Goal: Contribute content: Contribute content

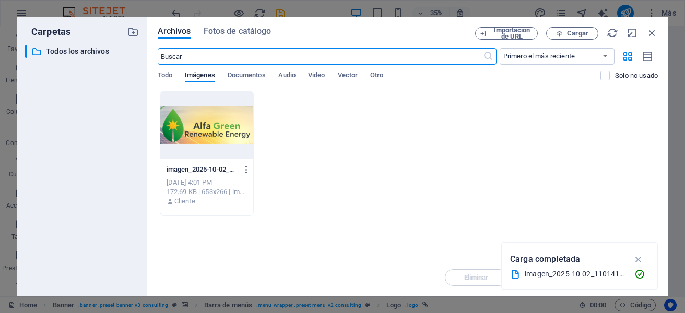
select select "px"
click at [389, 30] on div "Archivos Fotos de catálogo" at bounding box center [317, 32] width 318 height 11
click at [575, 28] on button "Cargar" at bounding box center [573, 33] width 52 height 13
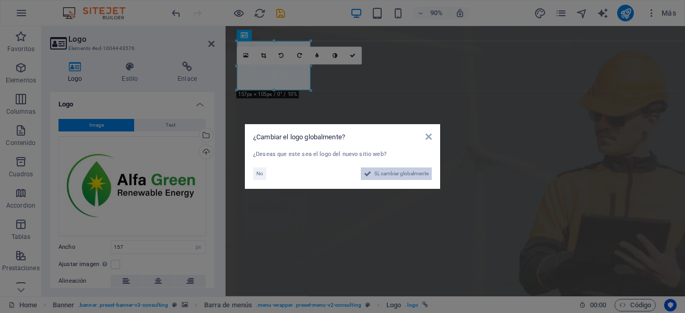
click at [403, 173] on span "Sí, cambiar globalmente" at bounding box center [402, 174] width 54 height 13
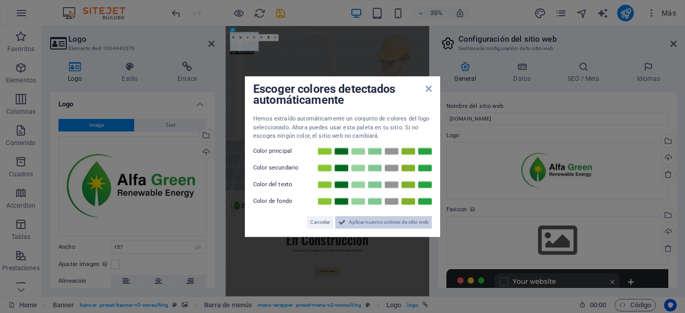
click at [369, 226] on span "Aplicar nuevos colores de sitio web" at bounding box center [389, 222] width 80 height 13
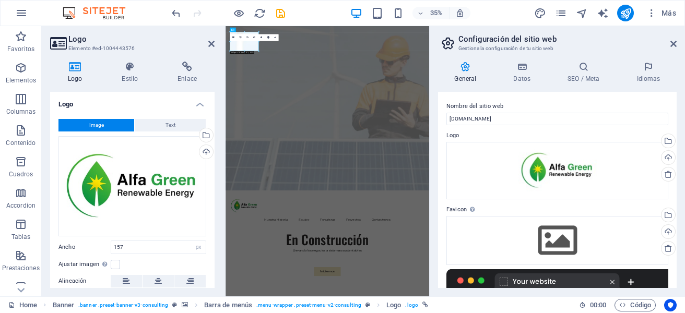
click at [682, 43] on aside "Configuración del sitio web Gestiona la configuración de tu sitio web General D…" at bounding box center [557, 161] width 256 height 271
drag, startPoint x: 673, startPoint y: 44, endPoint x: 498, endPoint y: 20, distance: 177.3
click at [673, 44] on icon at bounding box center [674, 44] width 6 height 8
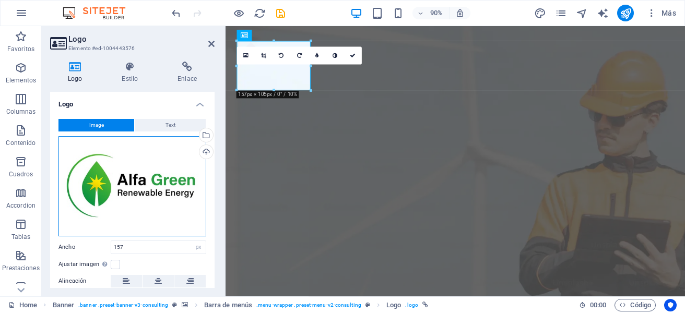
click at [137, 194] on div "Arrastra archivos aquí, haz clic para escoger archivos o selecciona archivos de…" at bounding box center [133, 186] width 148 height 100
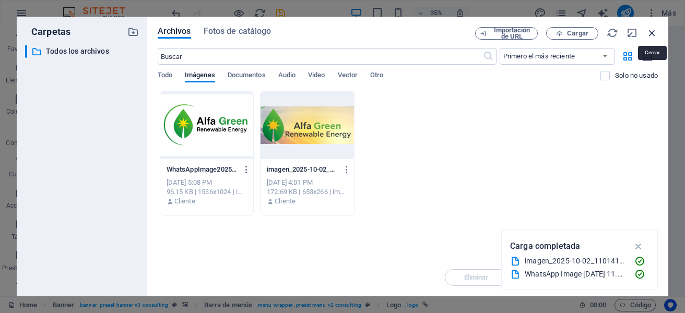
drag, startPoint x: 654, startPoint y: 28, endPoint x: 476, endPoint y: 4, distance: 179.9
click at [654, 28] on icon "button" at bounding box center [652, 32] width 11 height 11
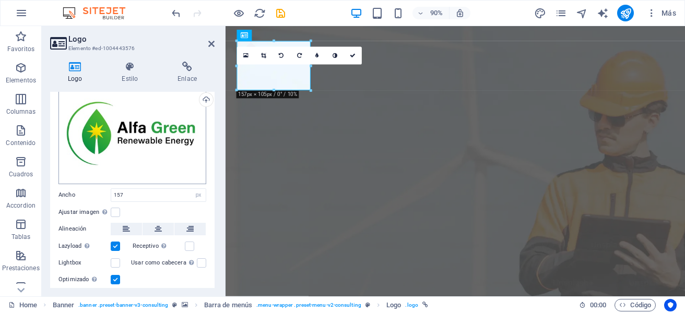
scroll to position [82, 0]
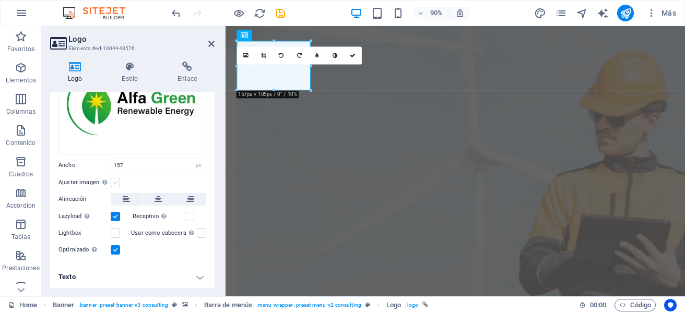
click at [116, 179] on label at bounding box center [115, 182] width 9 height 9
click at [0, 0] on input "Ajustar imagen Ajustar imagen automáticamente a un ancho y alto fijo" at bounding box center [0, 0] width 0 height 0
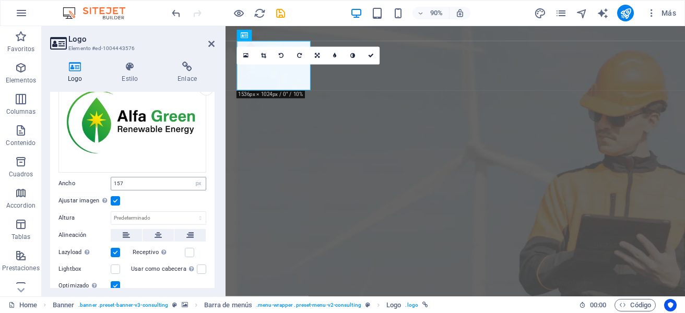
scroll to position [48, 0]
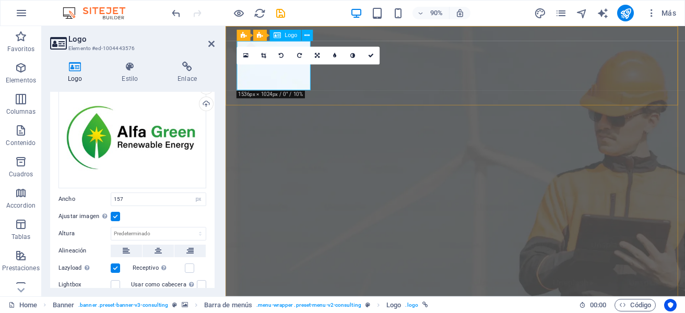
click at [371, 55] on icon at bounding box center [371, 56] width 6 height 6
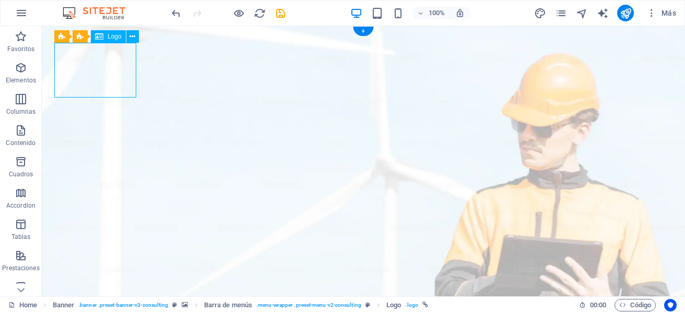
select select "px"
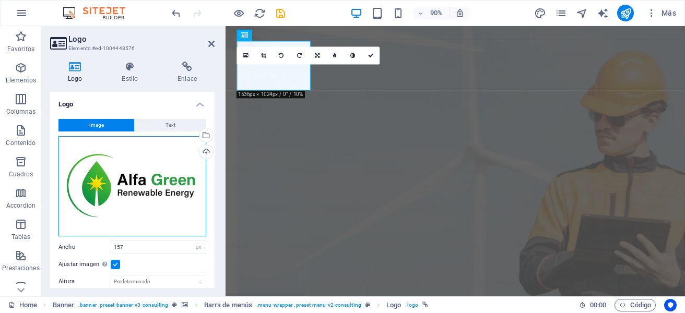
click at [172, 169] on div "Arrastra archivos aquí, haz clic para escoger archivos o selecciona archivos de…" at bounding box center [133, 186] width 148 height 100
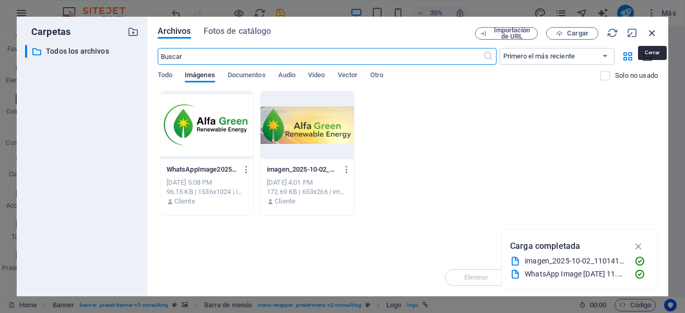
click at [649, 35] on icon "button" at bounding box center [652, 32] width 11 height 11
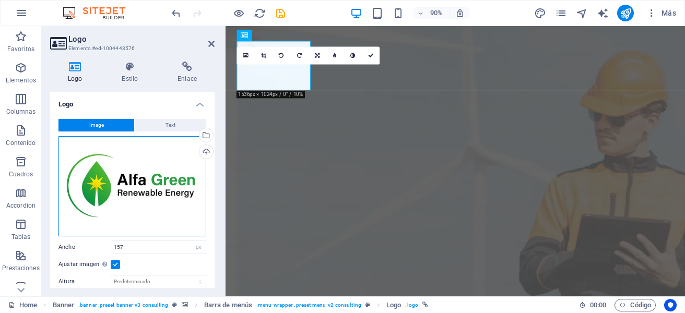
click at [138, 193] on div "Arrastra archivos aquí, haz clic para escoger archivos o selecciona archivos de…" at bounding box center [133, 186] width 148 height 100
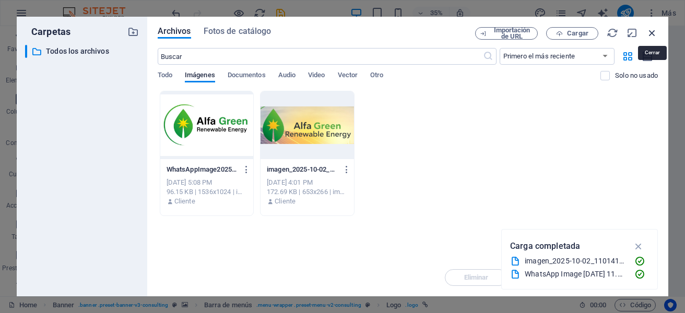
drag, startPoint x: 652, startPoint y: 33, endPoint x: 403, endPoint y: 62, distance: 250.9
click at [652, 33] on icon "button" at bounding box center [652, 32] width 11 height 11
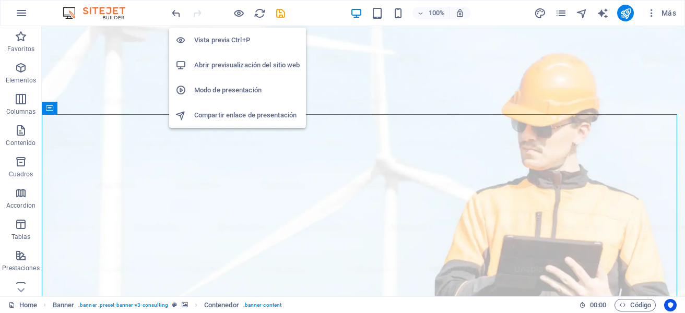
click at [235, 37] on h6 "Vista previa Ctrl+P" at bounding box center [247, 40] width 106 height 13
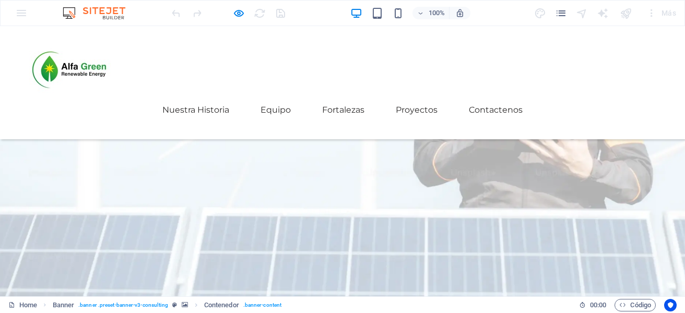
scroll to position [157, 0]
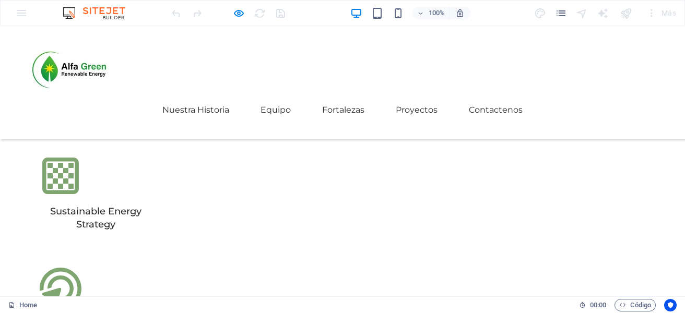
scroll to position [2810, 0]
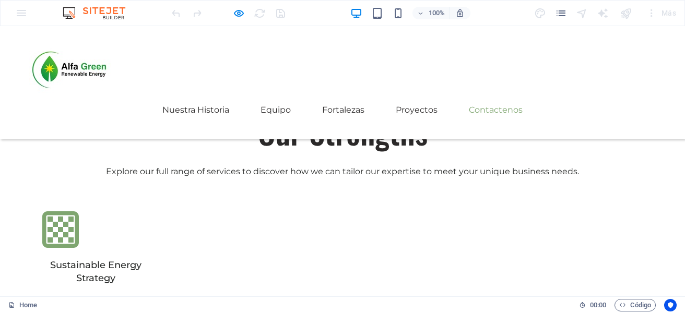
click at [523, 98] on link "Contactenos" at bounding box center [496, 110] width 54 height 25
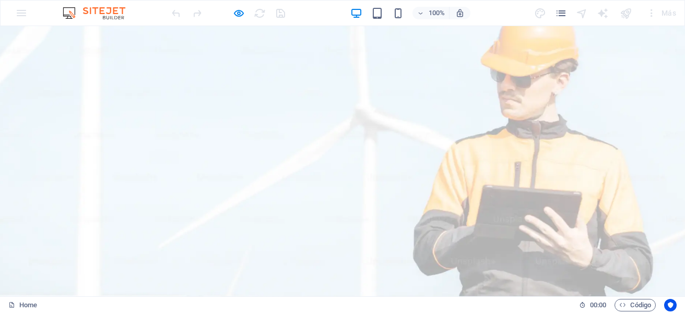
scroll to position [0, 0]
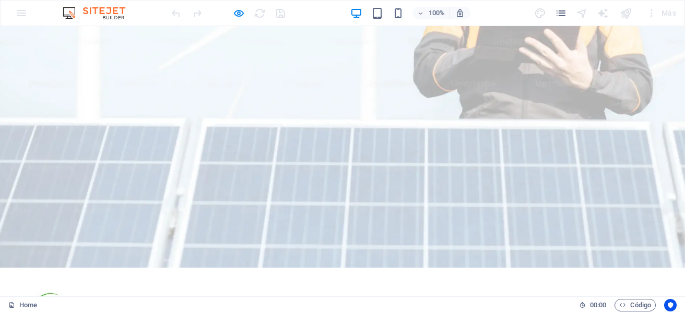
scroll to position [261, 0]
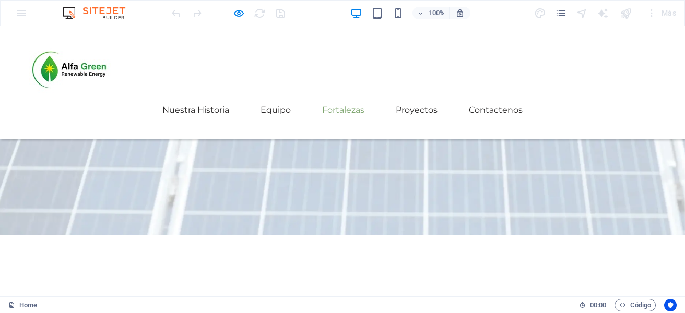
click at [365, 98] on link "Fortalezas" at bounding box center [343, 110] width 42 height 25
drag, startPoint x: 457, startPoint y: 73, endPoint x: 468, endPoint y: 73, distance: 11.0
click at [438, 98] on link "Proyectos" at bounding box center [417, 110] width 42 height 25
click at [523, 98] on link "Contactenos" at bounding box center [496, 110] width 54 height 25
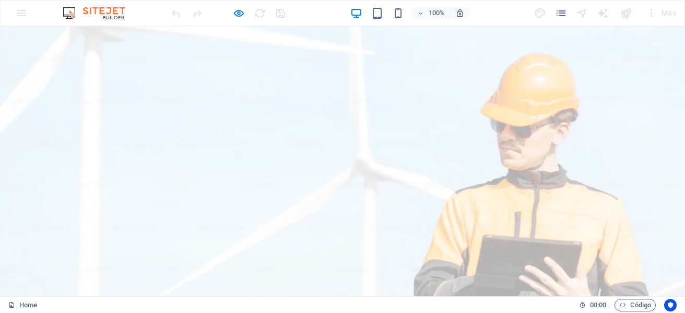
click at [15, 14] on div "100% Más" at bounding box center [343, 13] width 684 height 25
drag, startPoint x: 657, startPoint y: 14, endPoint x: 612, endPoint y: 14, distance: 44.4
click at [657, 14] on div "Más" at bounding box center [662, 13] width 38 height 17
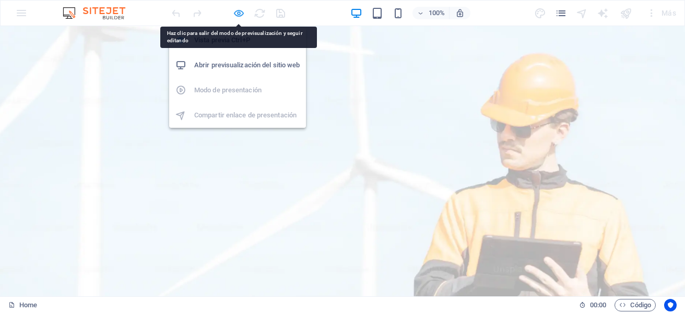
click at [239, 14] on icon "button" at bounding box center [239, 13] width 12 height 12
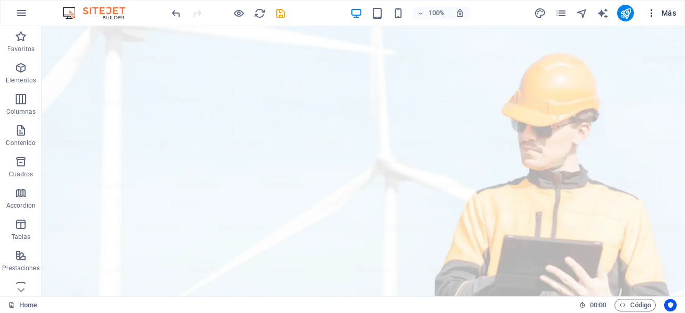
click at [651, 11] on icon "button" at bounding box center [652, 13] width 10 height 10
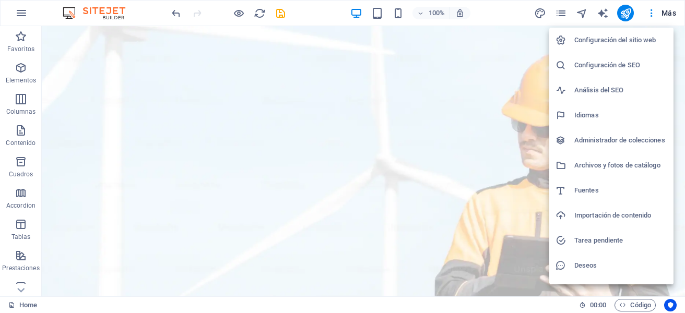
click at [18, 288] on div at bounding box center [342, 156] width 685 height 313
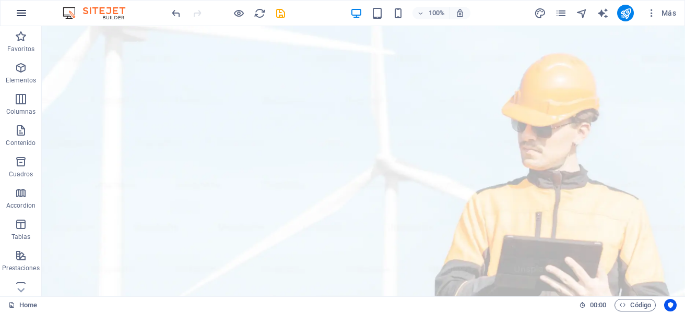
click at [26, 11] on icon "button" at bounding box center [21, 13] width 13 height 13
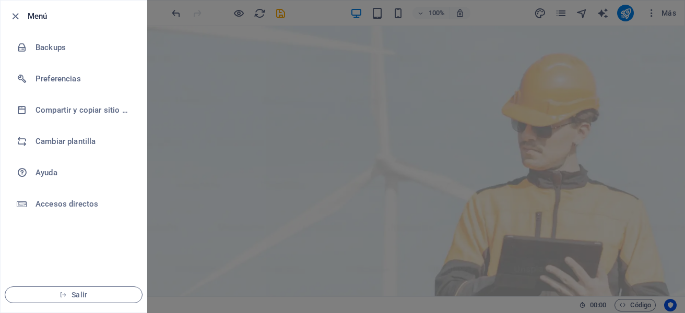
click at [270, 155] on div at bounding box center [342, 156] width 685 height 313
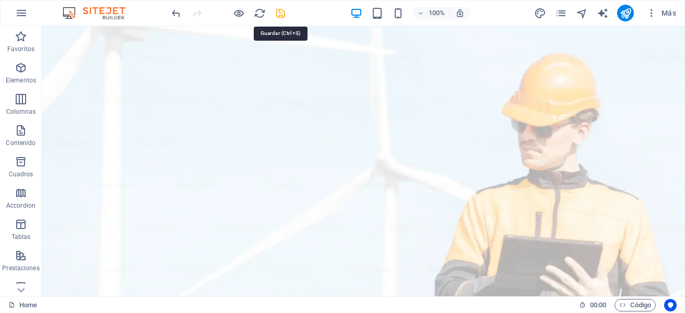
click at [278, 14] on icon "save" at bounding box center [281, 13] width 12 height 12
checkbox input "false"
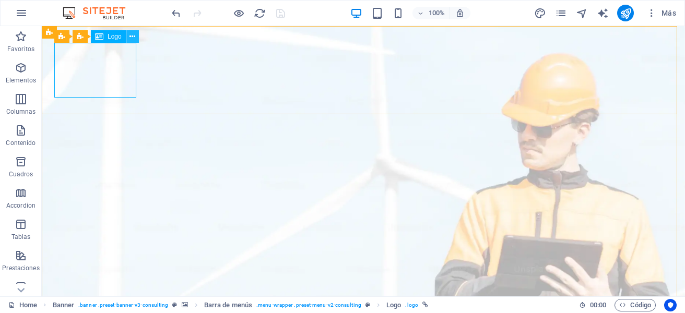
click at [131, 35] on icon at bounding box center [133, 36] width 6 height 11
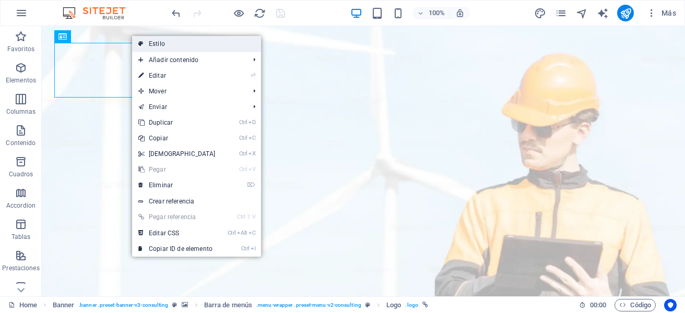
click at [160, 41] on link "Estilo" at bounding box center [196, 44] width 129 height 16
select select "rem"
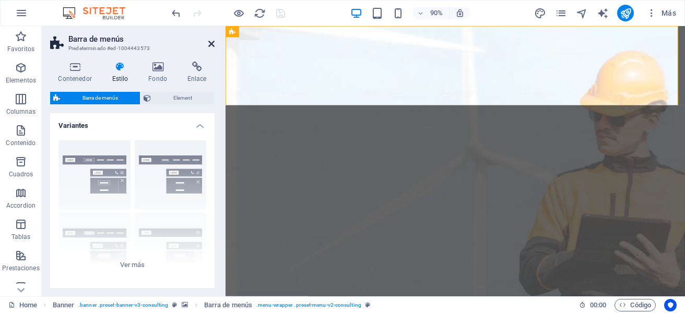
click at [211, 44] on icon at bounding box center [211, 44] width 6 height 8
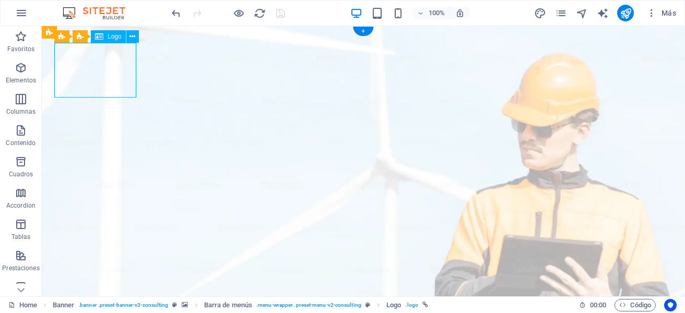
select select "px"
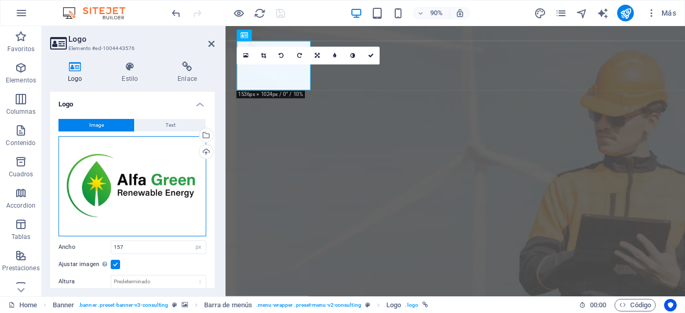
click at [158, 173] on div "Arrastra archivos aquí, haz clic para escoger archivos o selecciona archivos de…" at bounding box center [133, 186] width 148 height 100
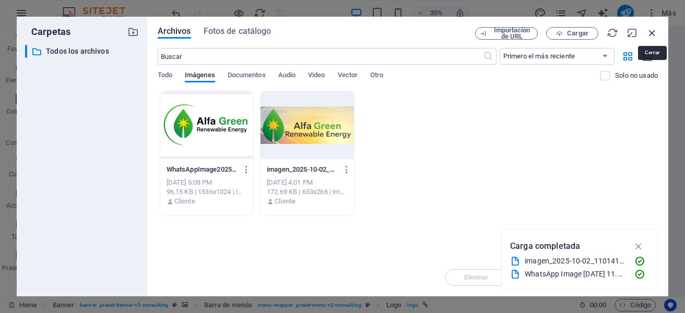
drag, startPoint x: 652, startPoint y: 34, endPoint x: 470, endPoint y: 10, distance: 184.0
click at [652, 34] on icon "button" at bounding box center [652, 32] width 11 height 11
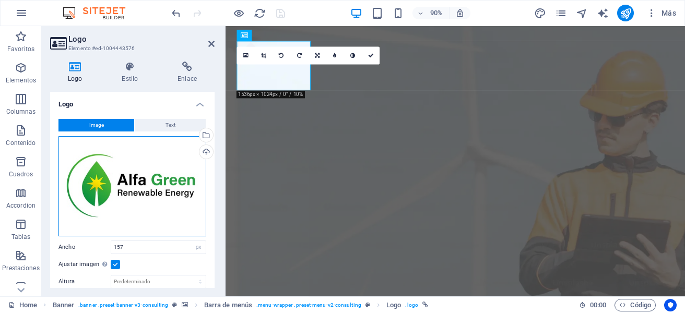
click at [107, 185] on div "Arrastra archivos aquí, haz clic para escoger archivos o selecciona archivos de…" at bounding box center [133, 186] width 148 height 100
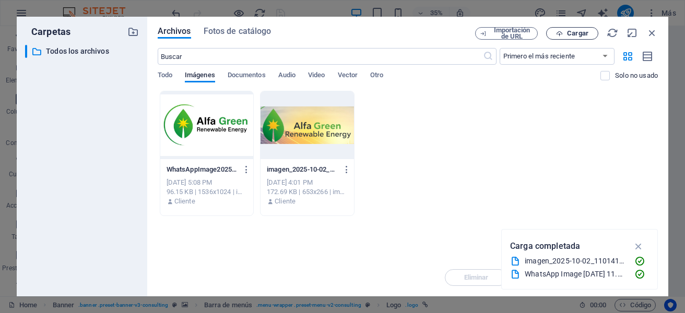
click at [577, 31] on span "Cargar" at bounding box center [577, 33] width 21 height 6
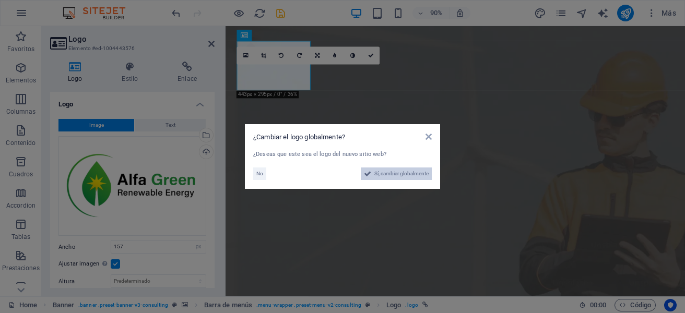
click at [404, 177] on span "Sí, cambiar globalmente" at bounding box center [402, 174] width 54 height 13
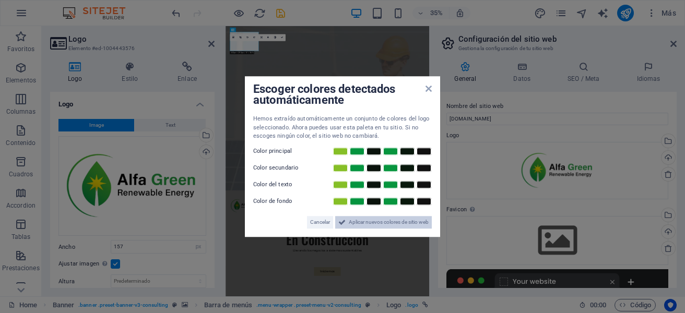
click at [365, 225] on span "Aplicar nuevos colores de sitio web" at bounding box center [389, 222] width 80 height 13
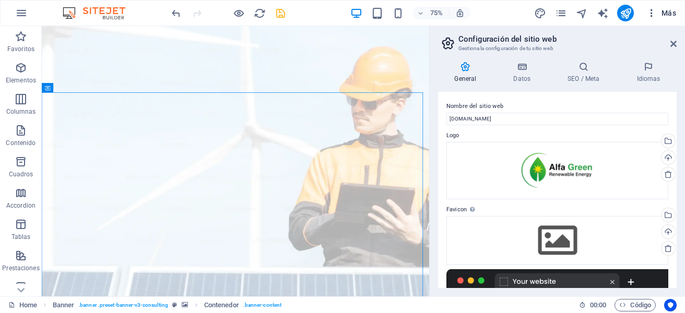
click at [674, 18] on span "Más" at bounding box center [662, 13] width 30 height 10
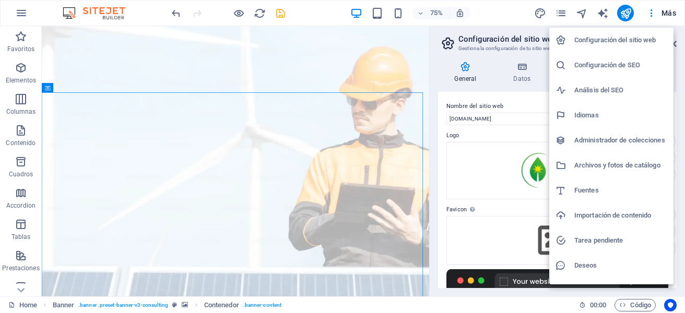
click at [644, 38] on h6 "Configuración del sitio web" at bounding box center [621, 40] width 93 height 13
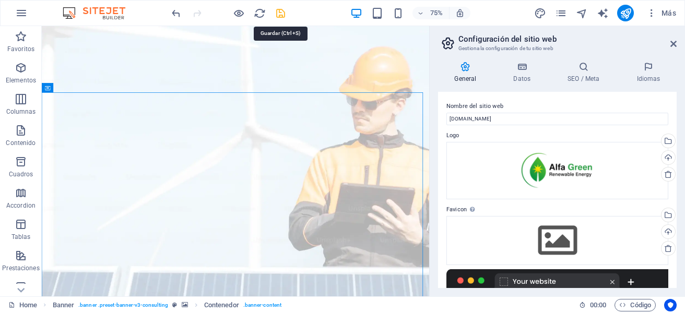
click at [280, 10] on icon "save" at bounding box center [281, 13] width 12 height 12
checkbox input "false"
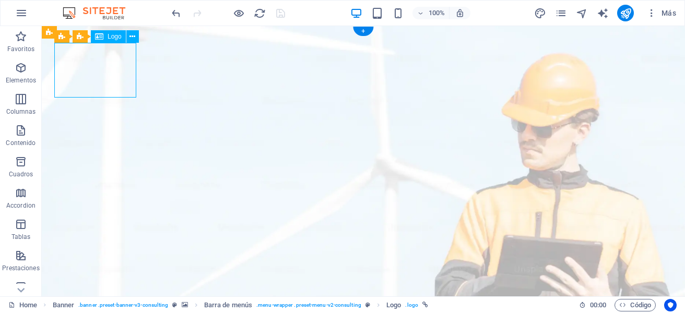
select select "px"
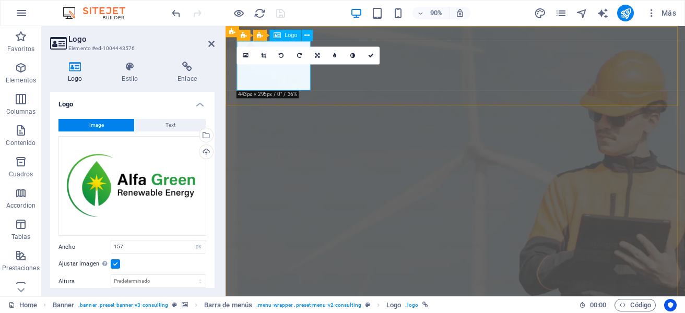
drag, startPoint x: 373, startPoint y: 53, endPoint x: 333, endPoint y: 30, distance: 46.1
click at [373, 53] on icon at bounding box center [371, 56] width 6 height 6
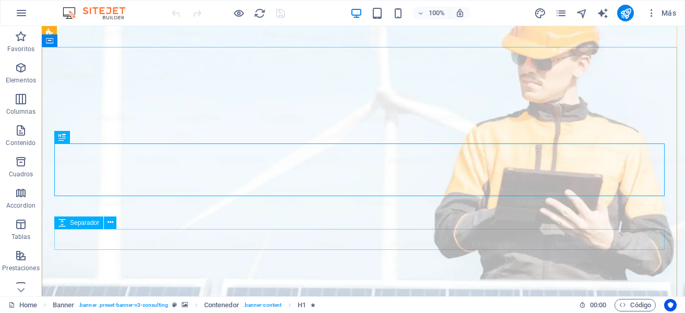
scroll to position [104, 0]
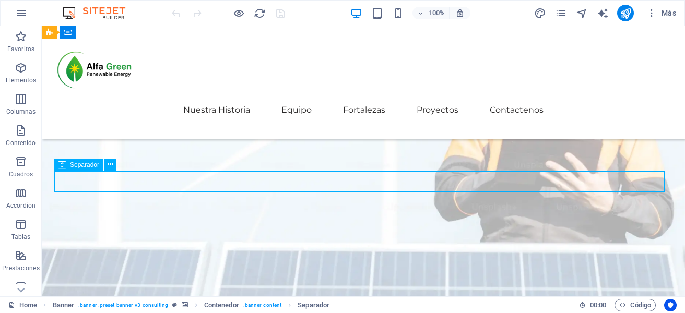
select select "px"
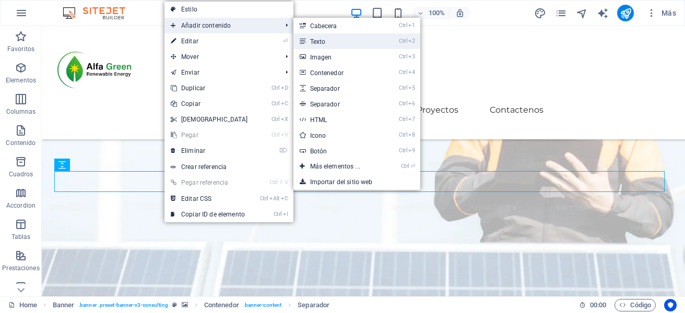
click at [334, 41] on link "Ctrl 2 Texto" at bounding box center [338, 41] width 88 height 16
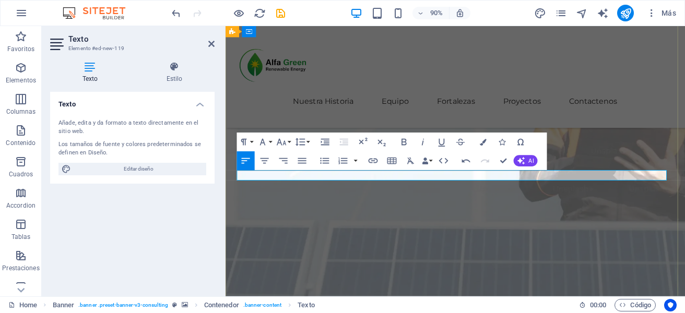
scroll to position [0, 2]
drag, startPoint x: 474, startPoint y: 188, endPoint x: 443, endPoint y: 207, distance: 36.8
click at [268, 158] on icon "button" at bounding box center [265, 161] width 8 height 6
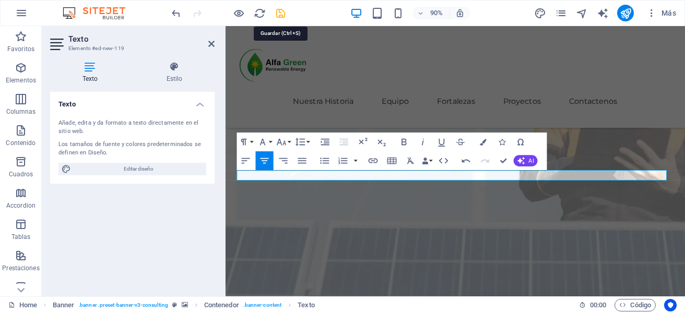
click at [282, 14] on icon "save" at bounding box center [281, 13] width 12 height 12
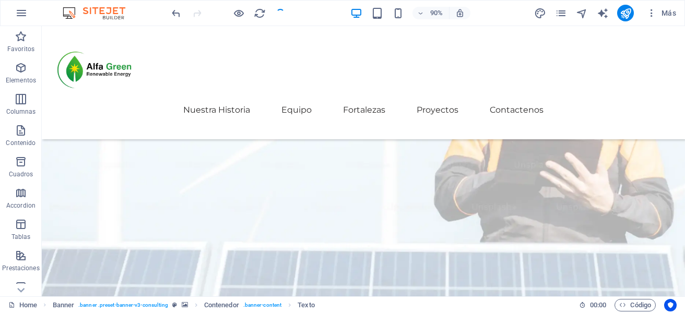
checkbox input "false"
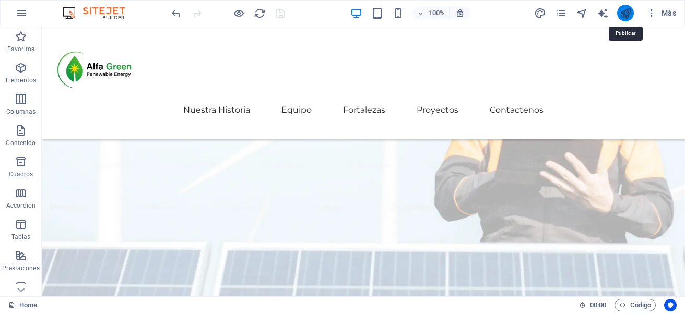
click at [630, 15] on icon "publish" at bounding box center [626, 13] width 12 height 12
